Goal: Check status: Check status

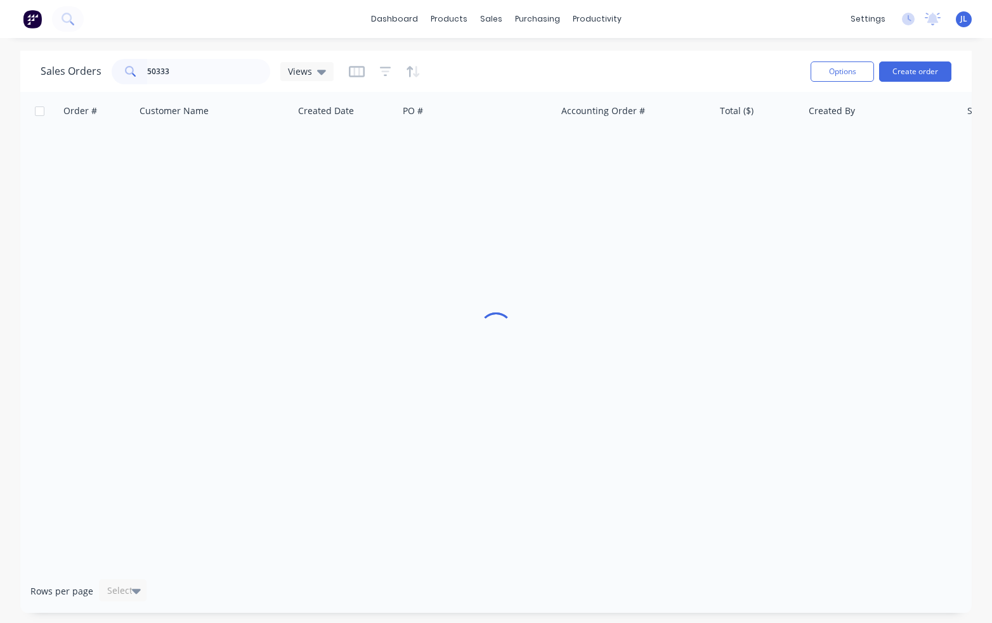
type input "50333"
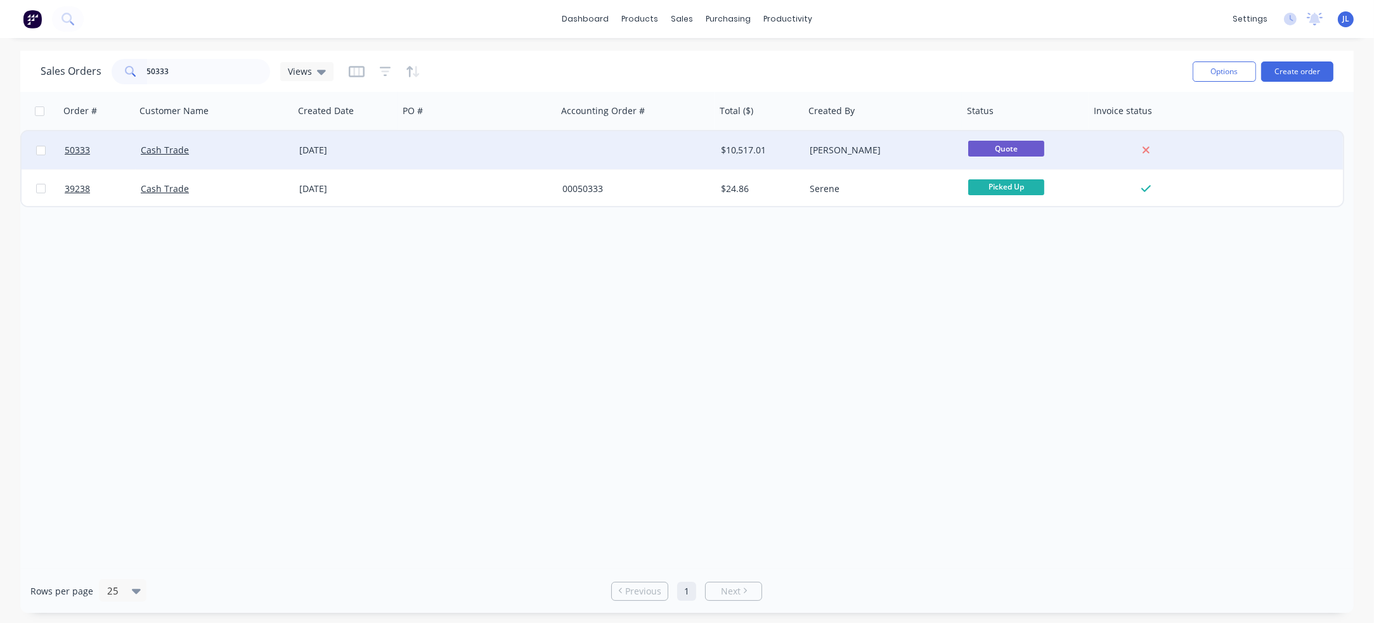
click at [245, 152] on div "Cash Trade" at bounding box center [211, 150] width 141 height 13
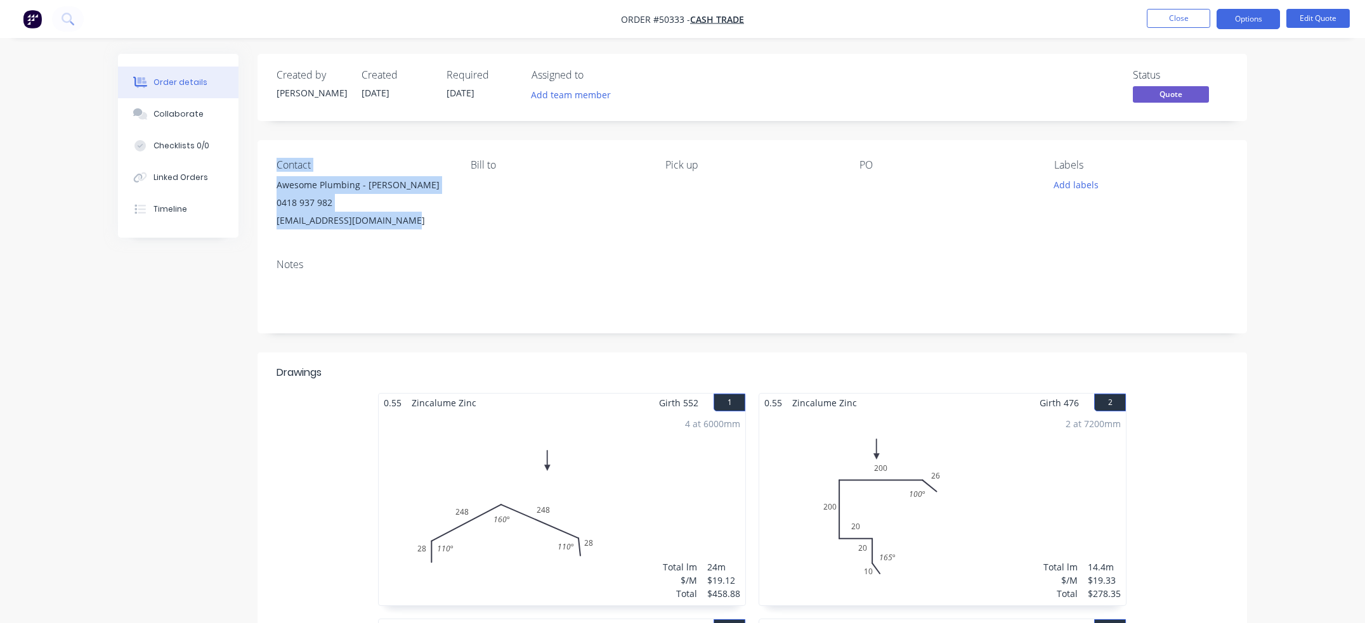
drag, startPoint x: 426, startPoint y: 215, endPoint x: 266, endPoint y: 155, distance: 171.2
click at [266, 155] on div "Contact Awesome Plumbing - [PERSON_NAME] 0418 937 982 [EMAIL_ADDRESS][DOMAIN_NA…" at bounding box center [751, 194] width 989 height 108
click at [355, 152] on div "Contact Awesome Plumbing - [PERSON_NAME] 0418 937 982 [EMAIL_ADDRESS][DOMAIN_NA…" at bounding box center [751, 194] width 989 height 108
click at [472, 193] on div "Bill to" at bounding box center [558, 194] width 174 height 70
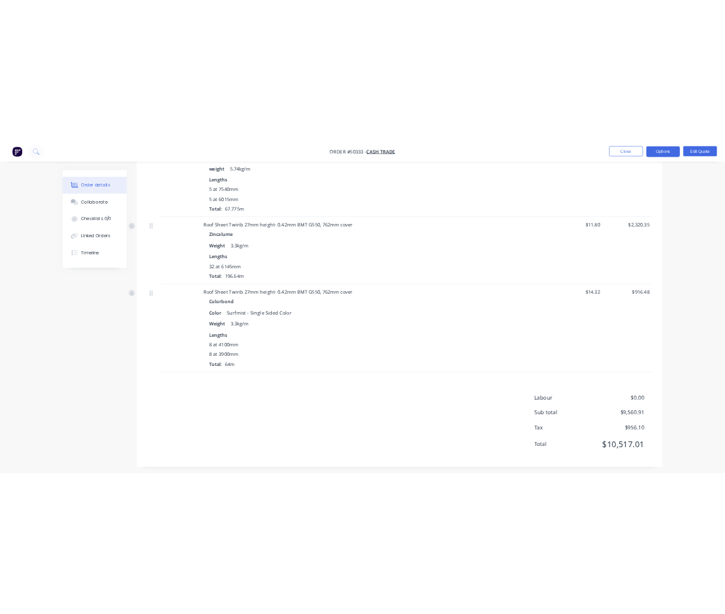
scroll to position [1909, 0]
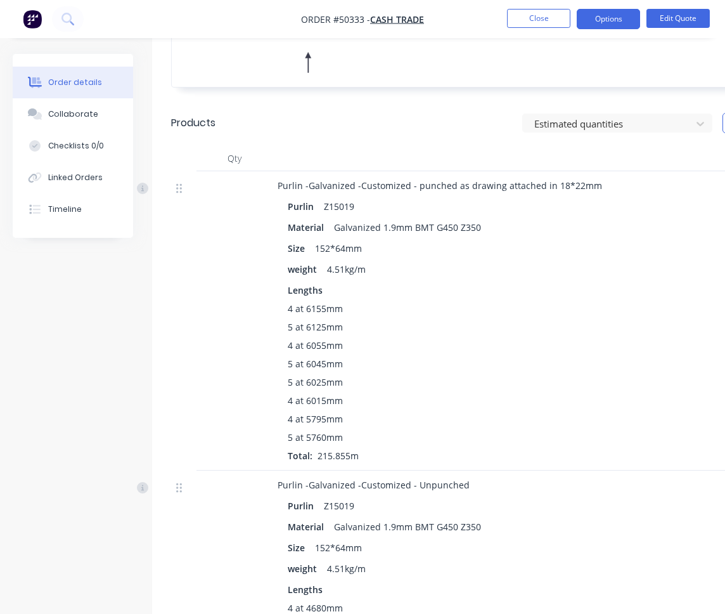
click at [538, 6] on nav "Order #50333 - Cash Trade Close Options Edit Quote" at bounding box center [362, 19] width 725 height 38
click at [536, 21] on button "Close" at bounding box center [538, 18] width 63 height 19
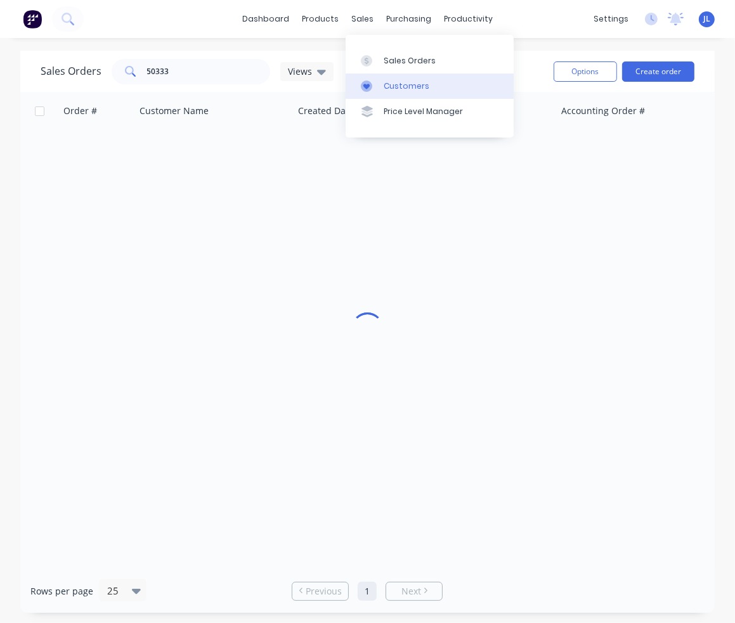
click at [393, 79] on link "Customers" at bounding box center [430, 86] width 168 height 25
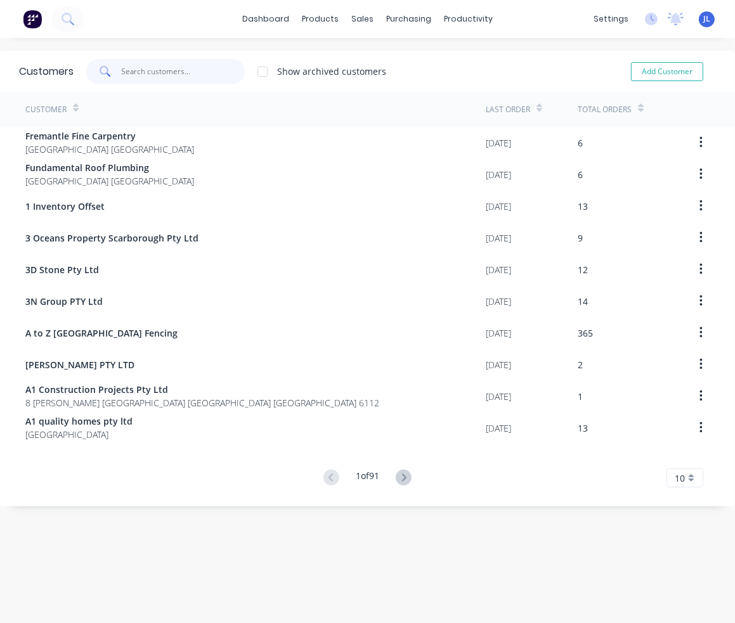
click at [200, 79] on input "text" at bounding box center [184, 71] width 124 height 25
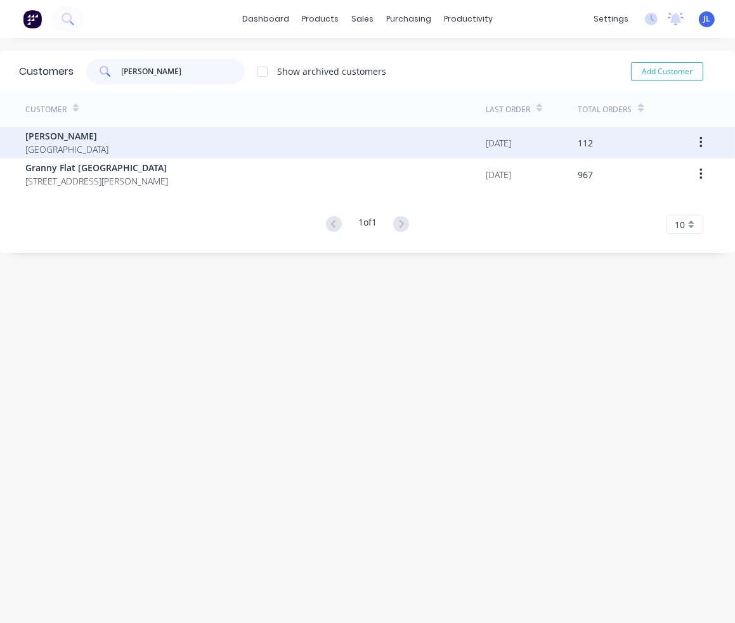
type input "[PERSON_NAME]"
click at [328, 146] on div "[PERSON_NAME] [GEOGRAPHIC_DATA]" at bounding box center [255, 143] width 460 height 32
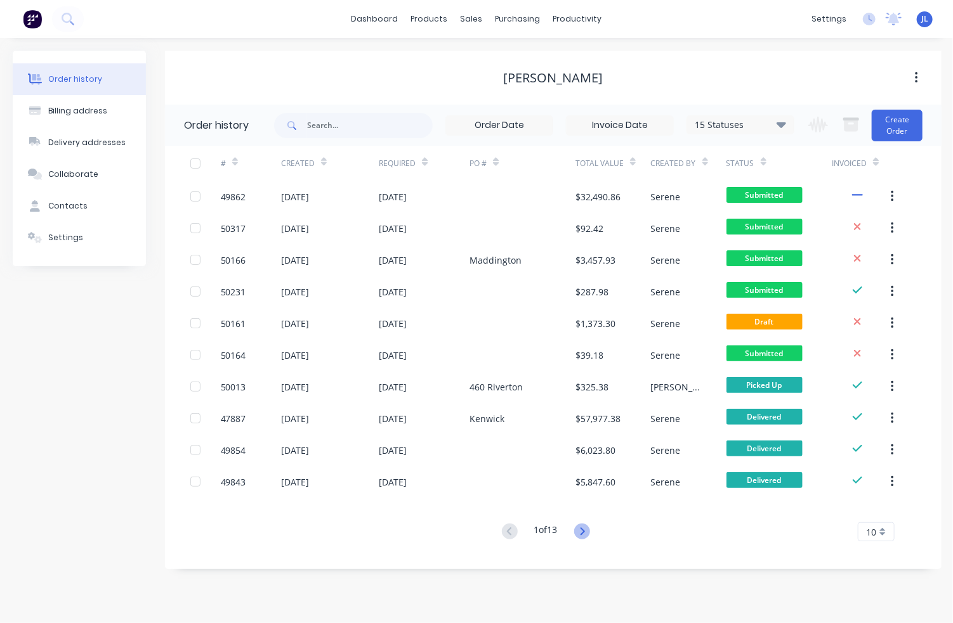
click at [582, 535] on icon at bounding box center [582, 532] width 16 height 16
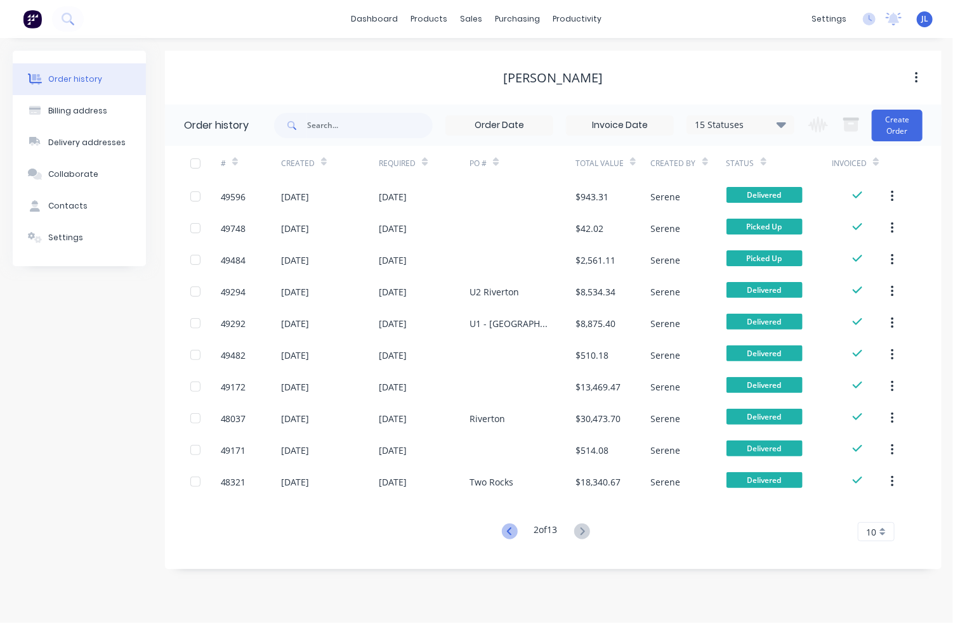
click at [510, 535] on icon at bounding box center [510, 532] width 16 height 16
